Goal: Transaction & Acquisition: Purchase product/service

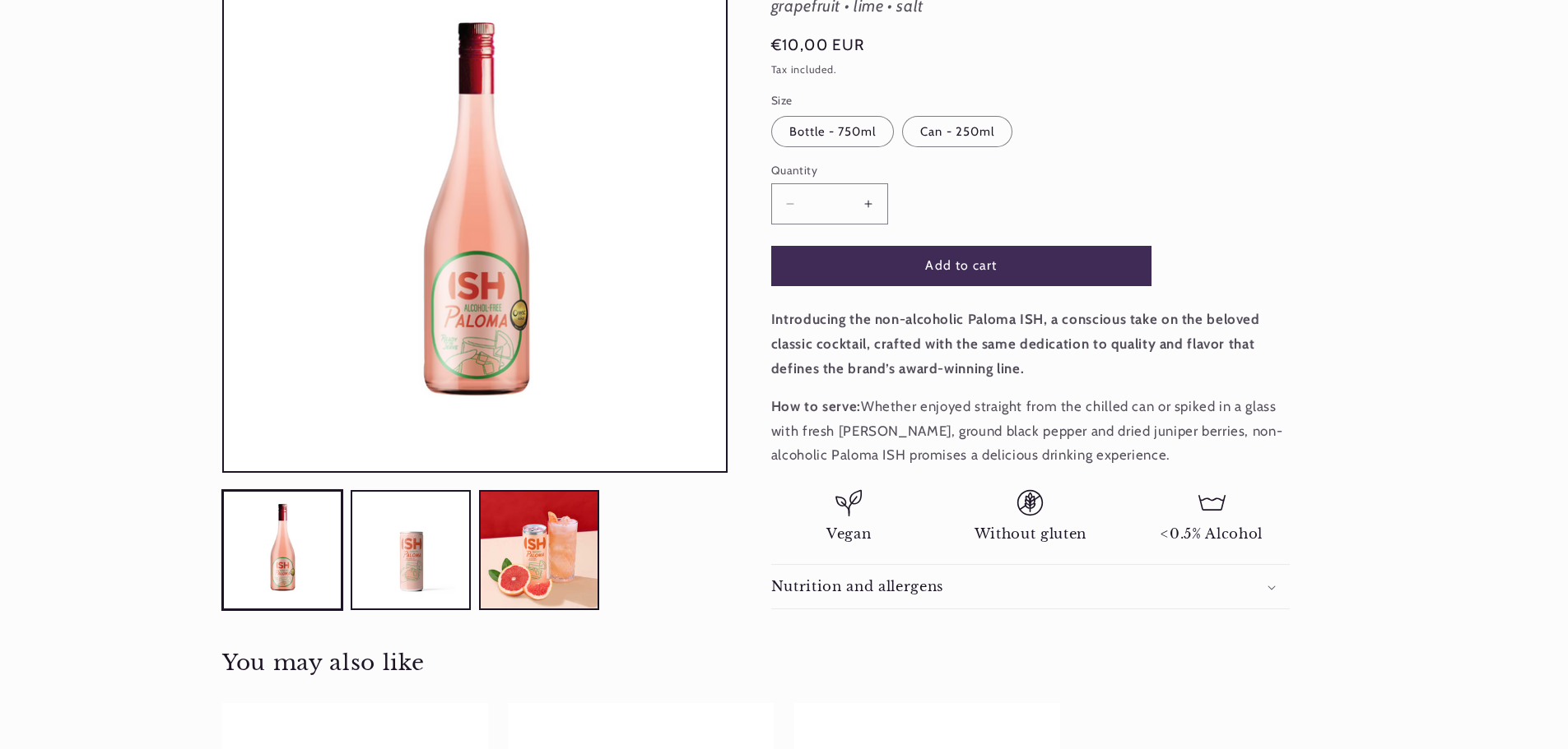
scroll to position [0, 1096]
click at [954, 132] on label "Can - 250ml Variant sold out or unavailable" at bounding box center [957, 131] width 110 height 31
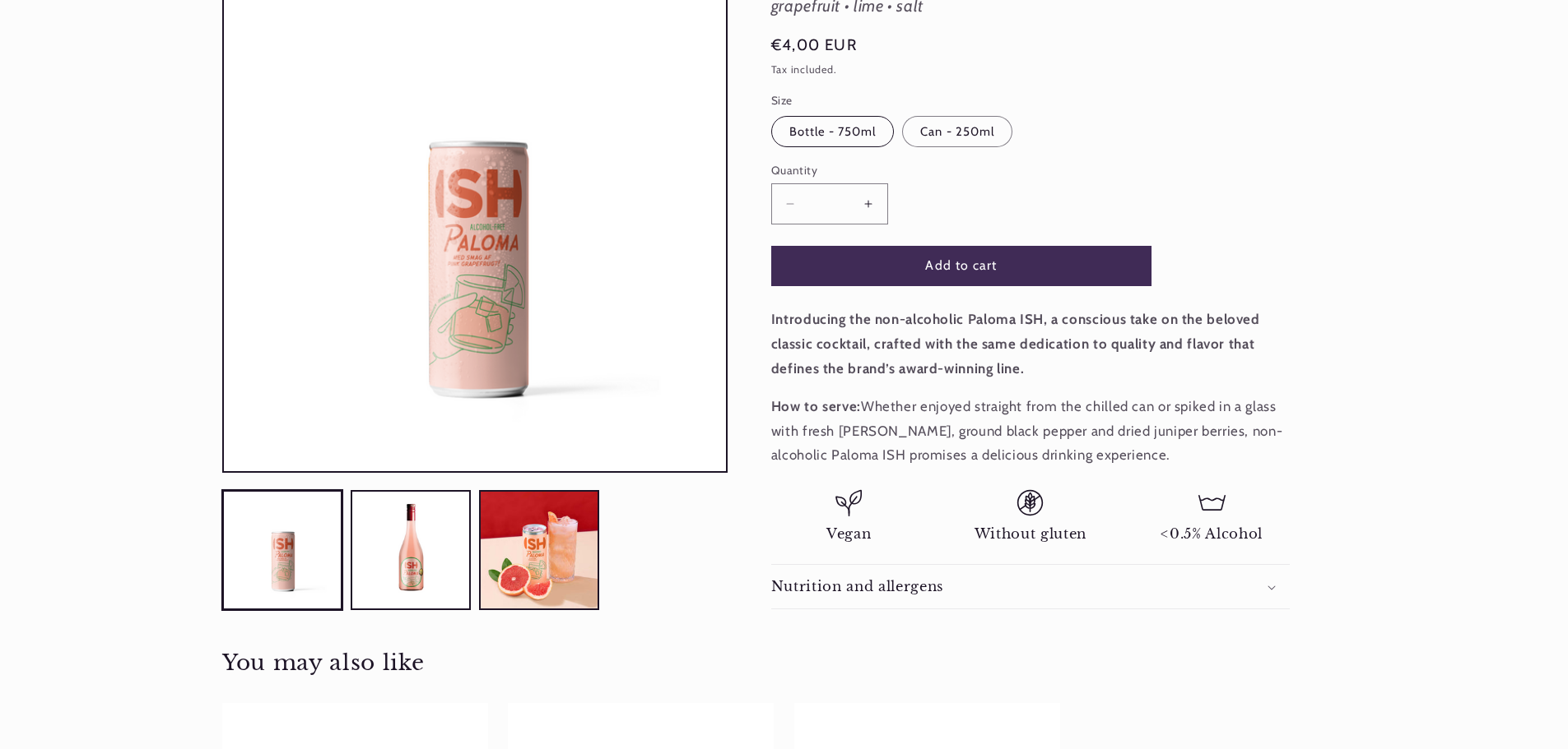
click at [853, 125] on label "Bottle - 750ml Variant sold out or unavailable" at bounding box center [832, 131] width 124 height 31
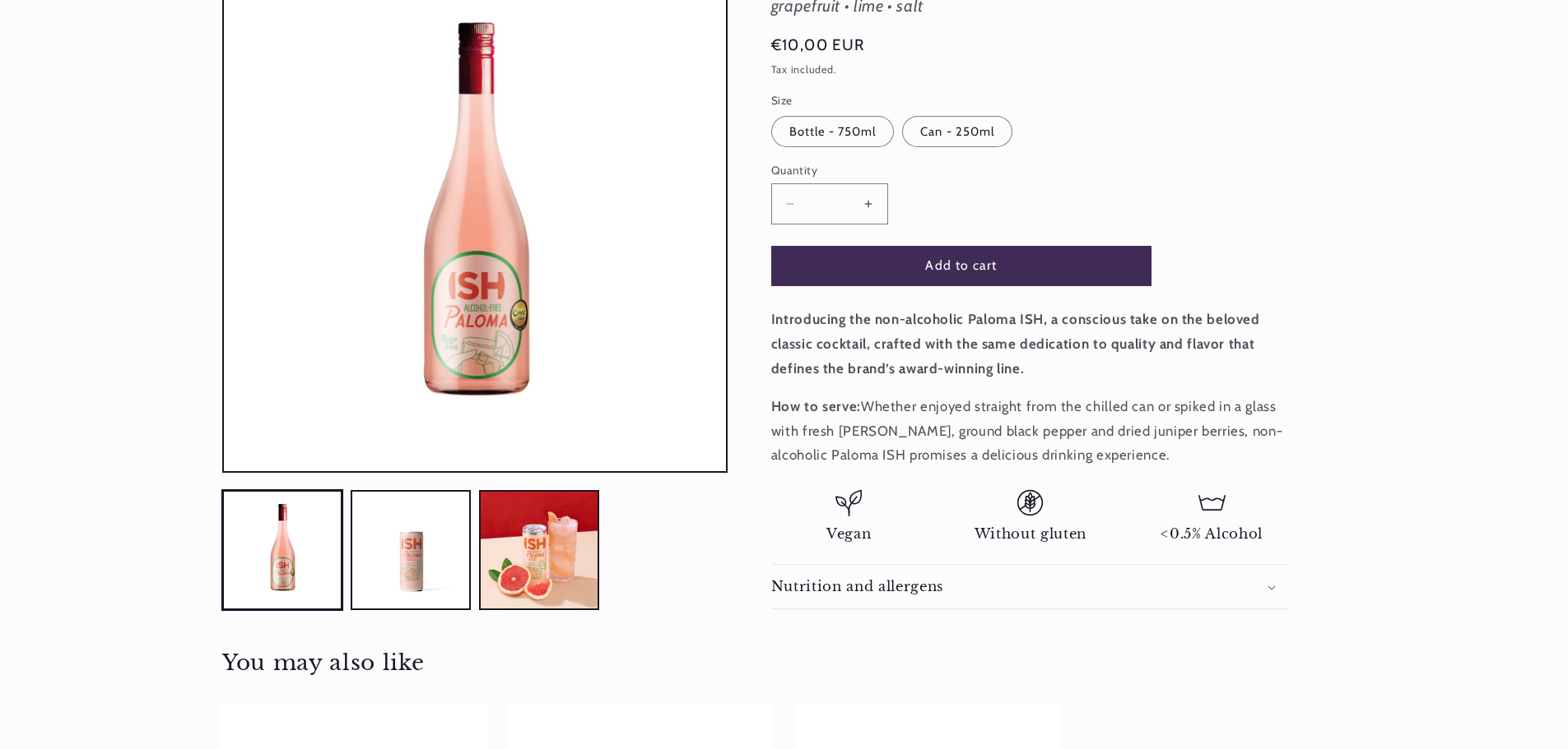
click at [921, 426] on p "How to serve: Whether enjoyed straight from the chilled can or spiked in a glas…" at bounding box center [1030, 431] width 518 height 73
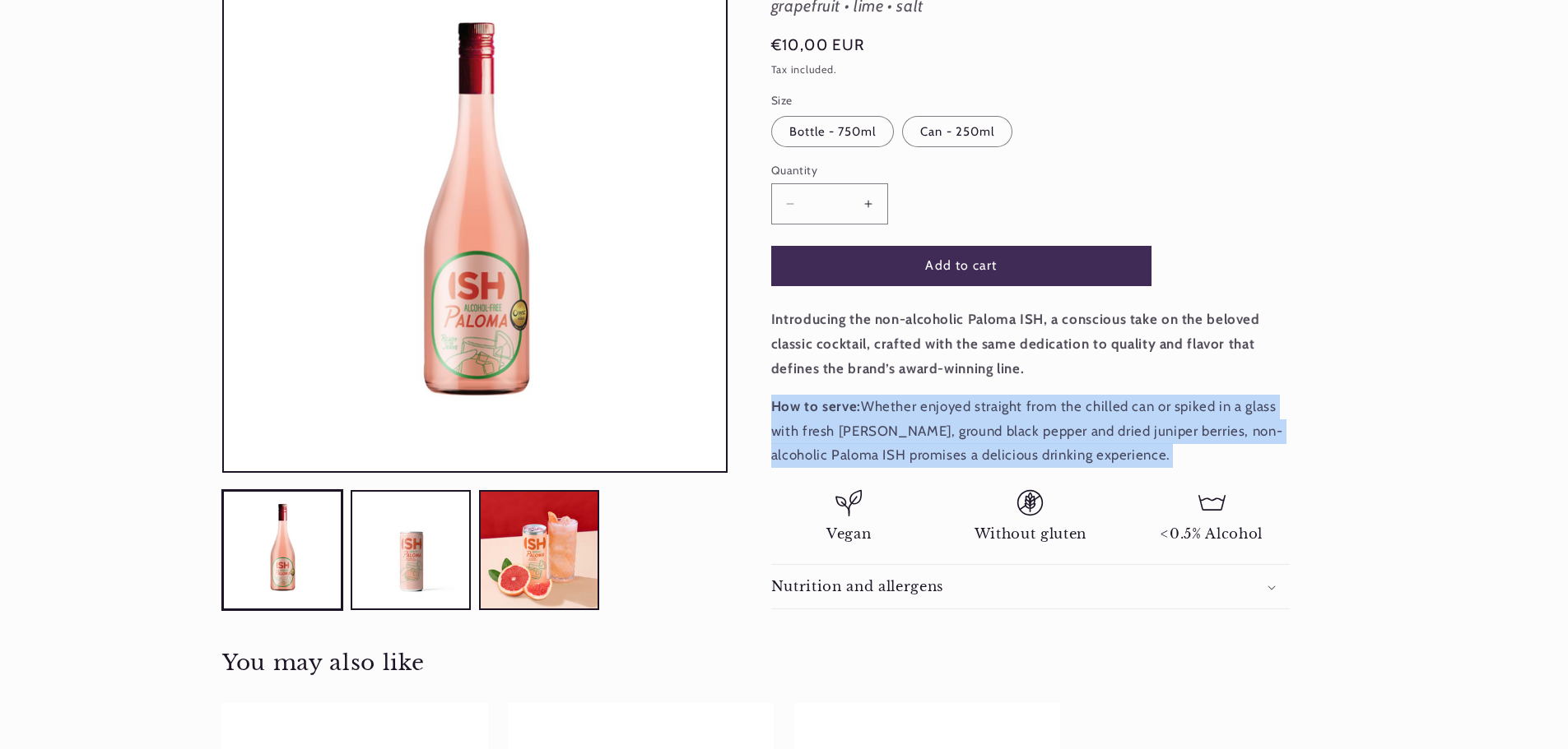
click at [921, 426] on p "How to serve: Whether enjoyed straight from the chilled can or spiked in a glas…" at bounding box center [1030, 431] width 518 height 73
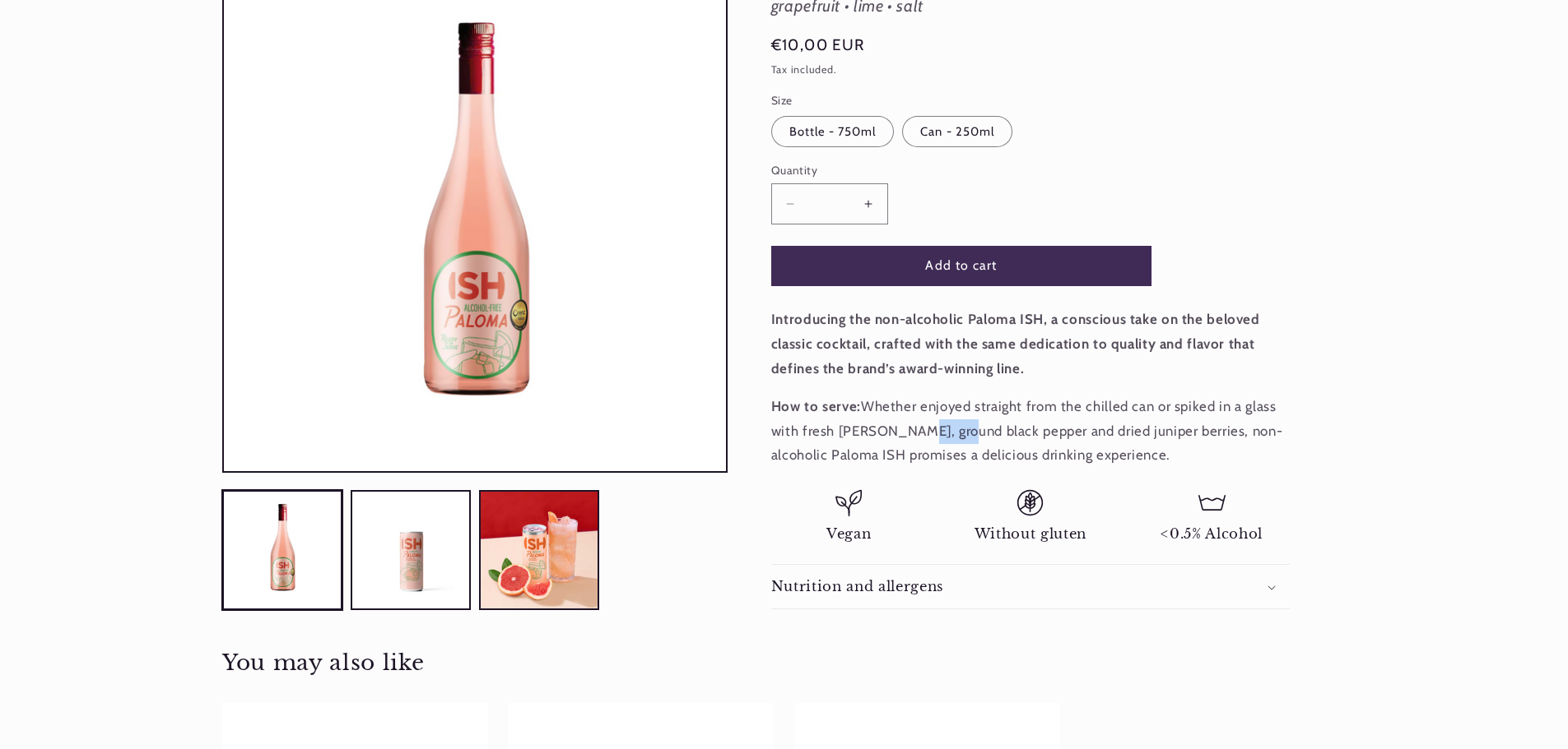
click at [921, 426] on p "How to serve: Whether enjoyed straight from the chilled can or spiked in a glas…" at bounding box center [1030, 431] width 518 height 73
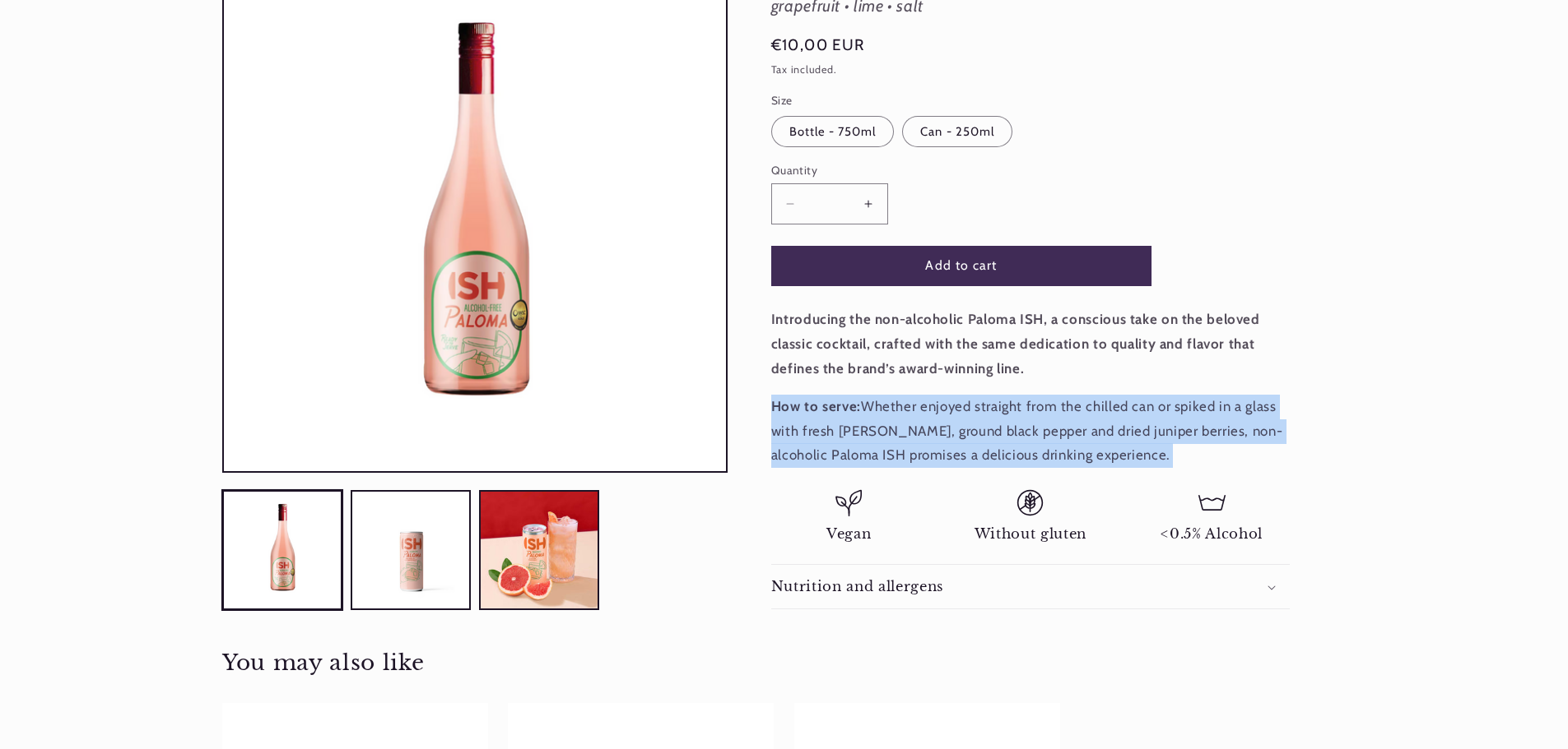
click at [921, 426] on p "How to serve: Whether enjoyed straight from the chilled can or spiked in a glas…" at bounding box center [1030, 431] width 518 height 73
